Goal: Check status: Check status

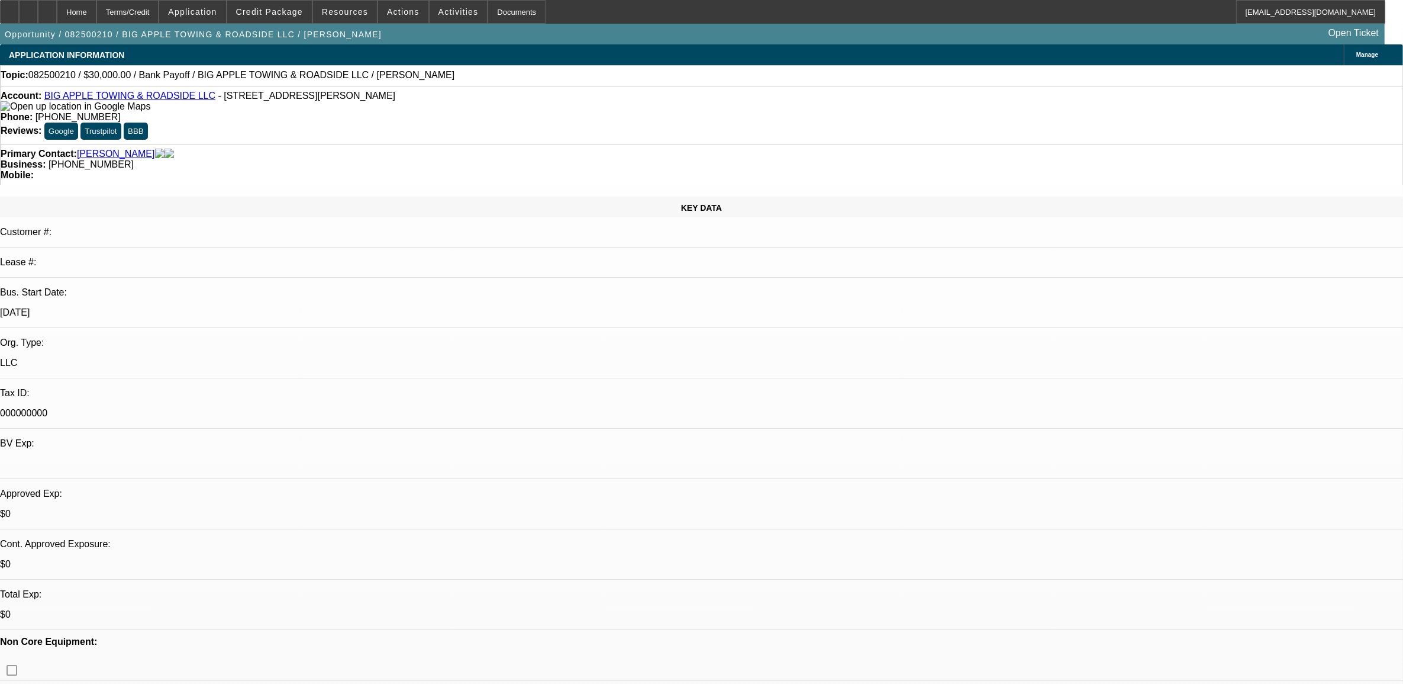
select select "0"
select select "0.1"
select select "2"
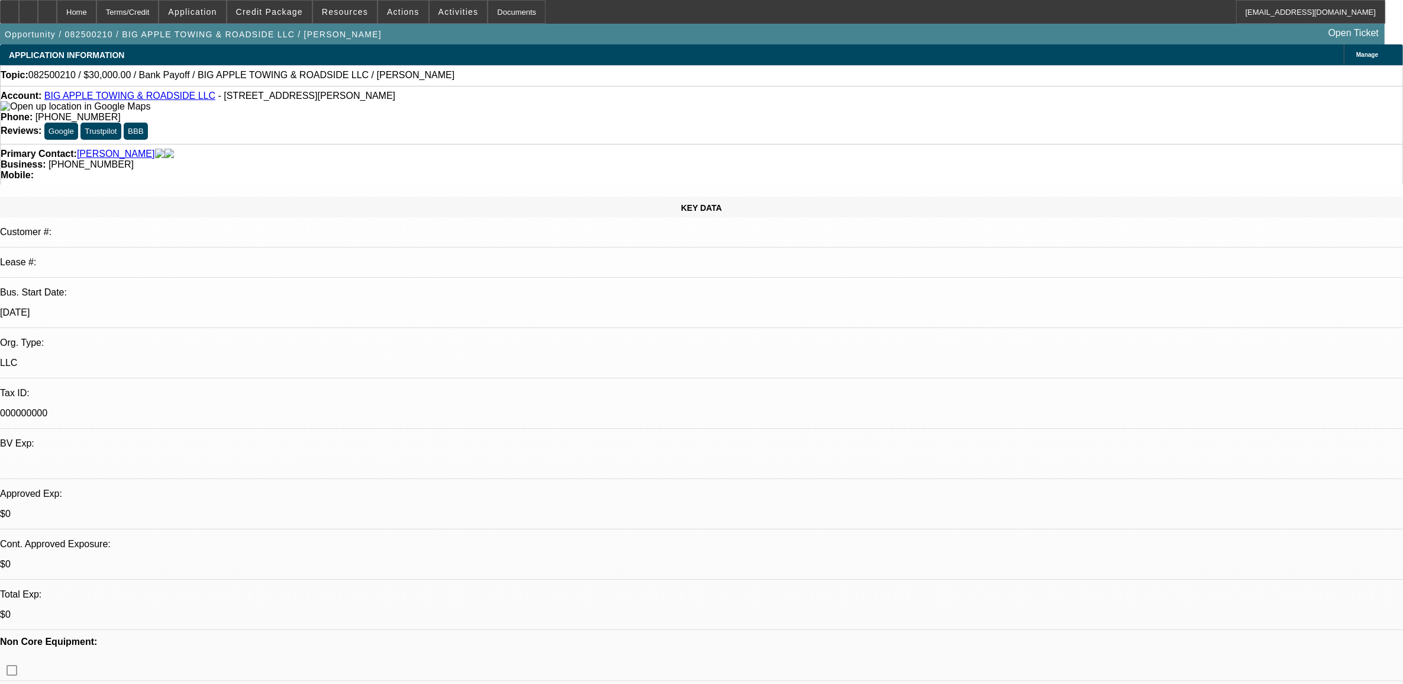
select select "0"
select select "1"
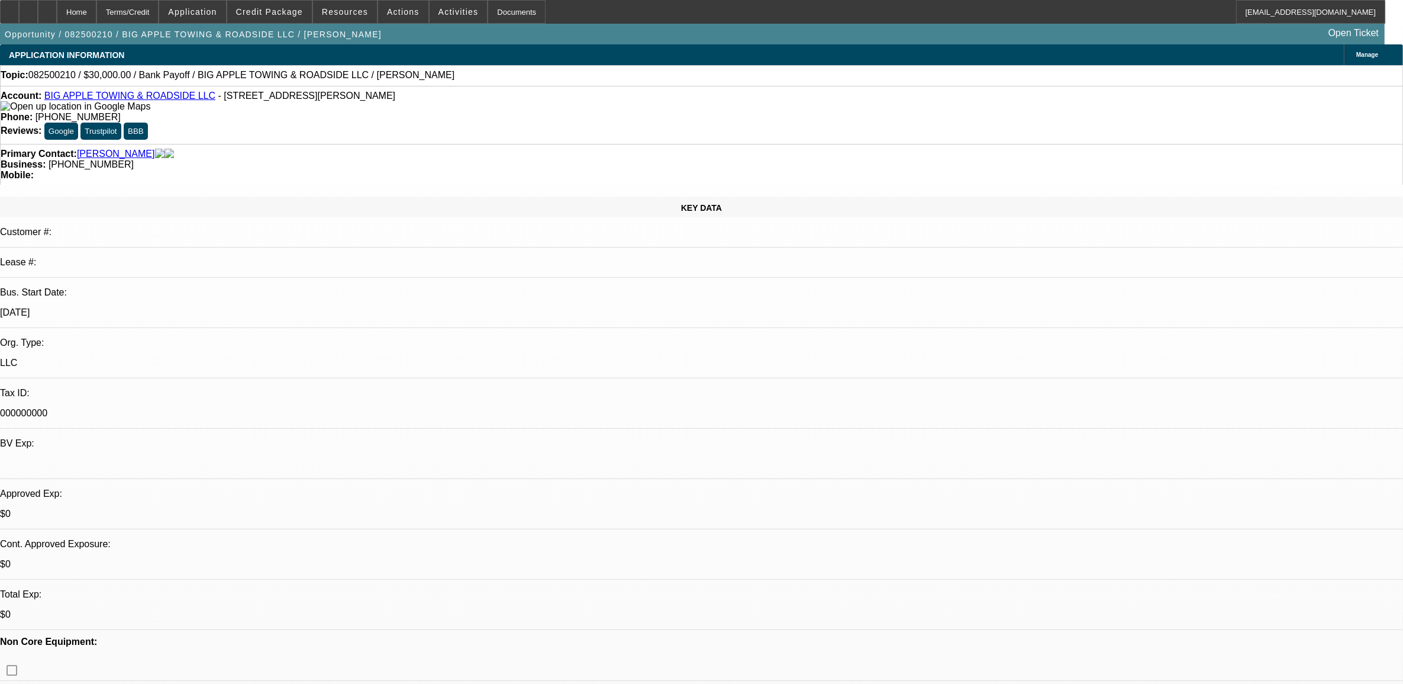
select select "2"
select select "6"
select select "1"
select select "2"
select select "6"
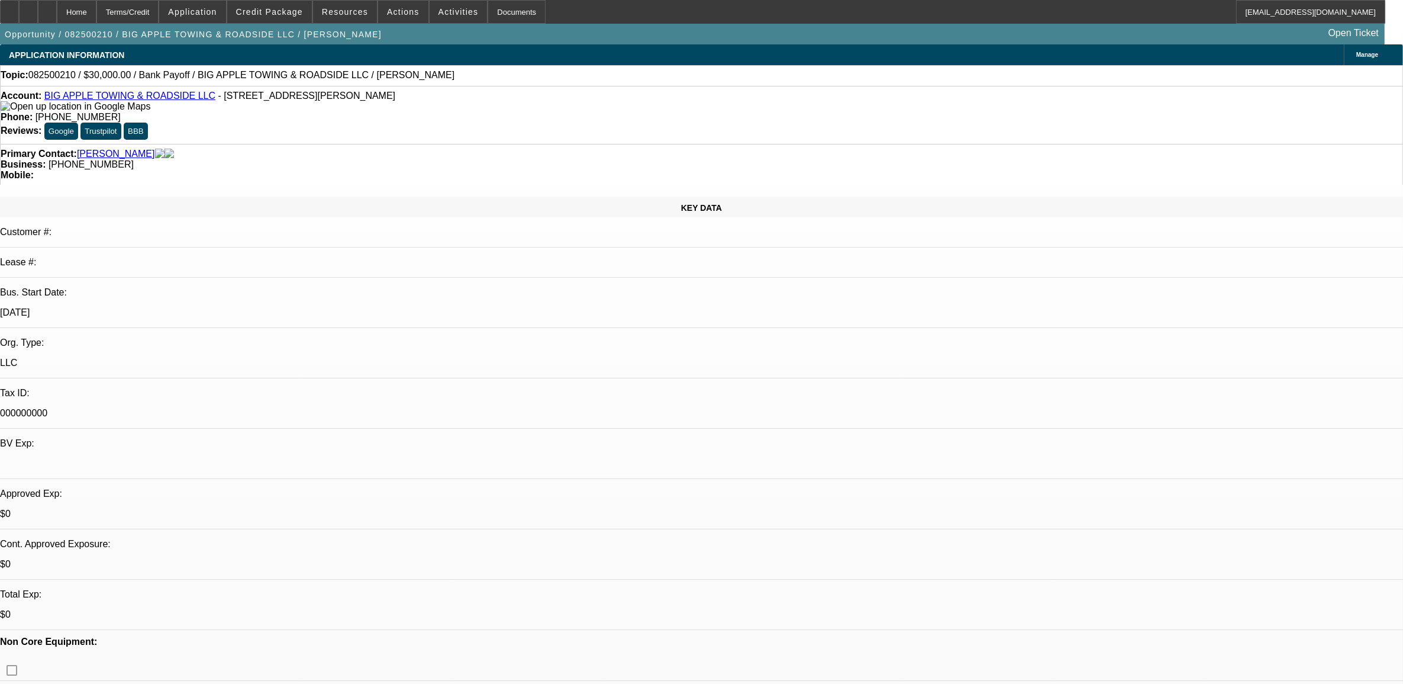
select select "1"
select select "2"
select select "6"
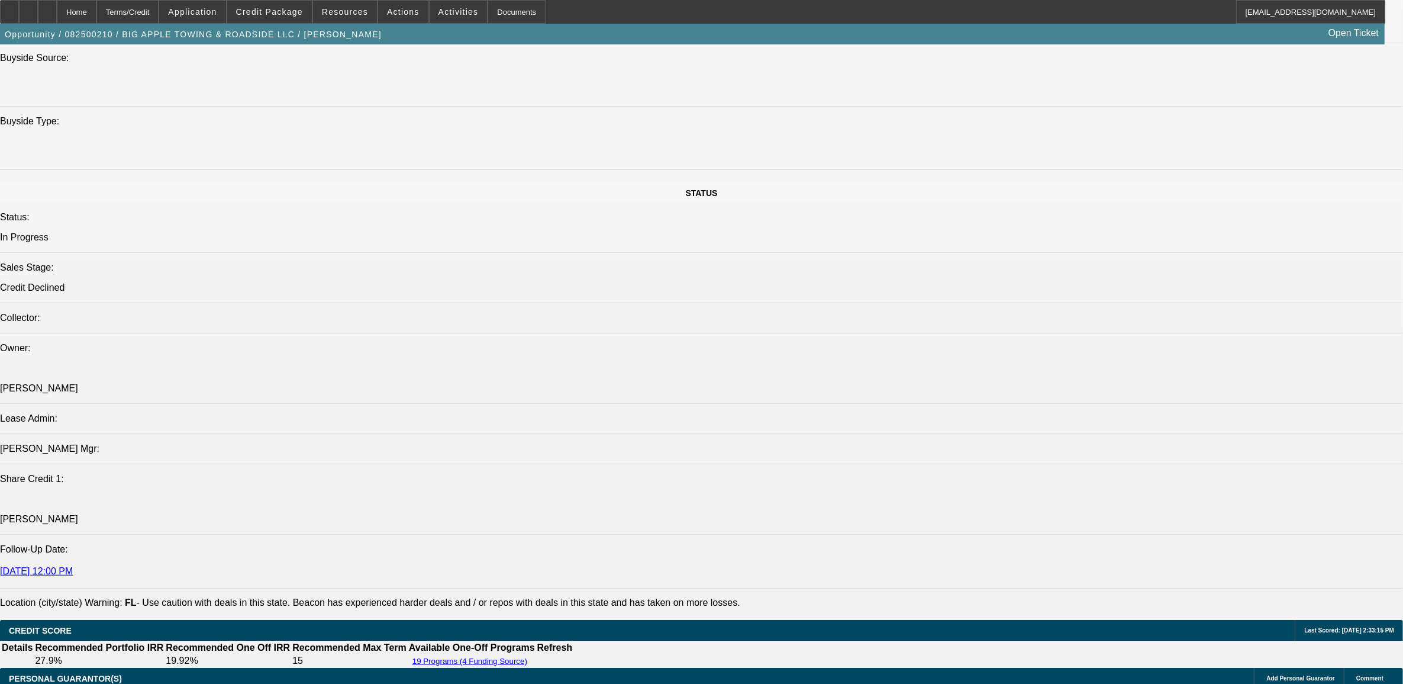
scroll to position [1184, 0]
